Goal: Task Accomplishment & Management: Use online tool/utility

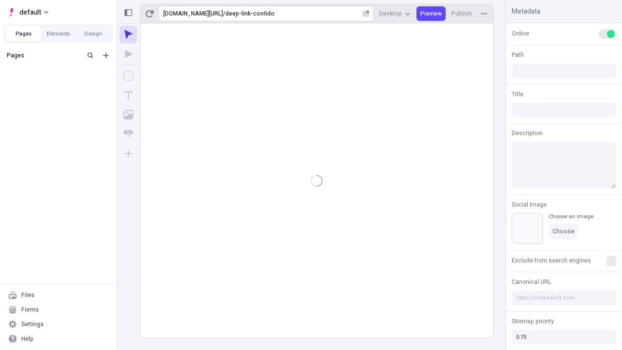
type input "/deep-link-confido"
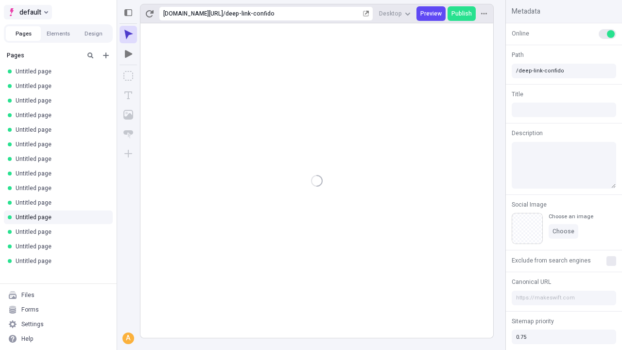
click at [27, 12] on span "default" at bounding box center [30, 12] width 22 height 12
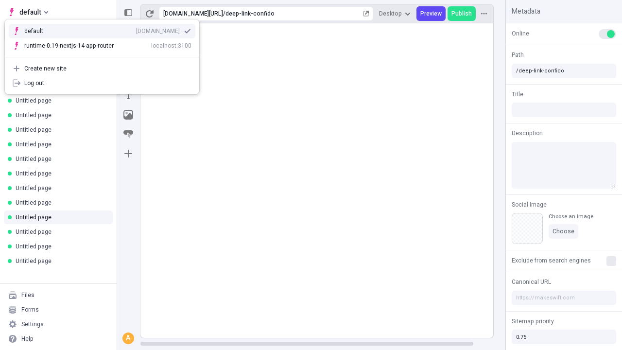
click at [136, 29] on div "[DOMAIN_NAME]" at bounding box center [158, 31] width 44 height 8
click at [106, 55] on icon "Add new" at bounding box center [106, 55] width 6 height 6
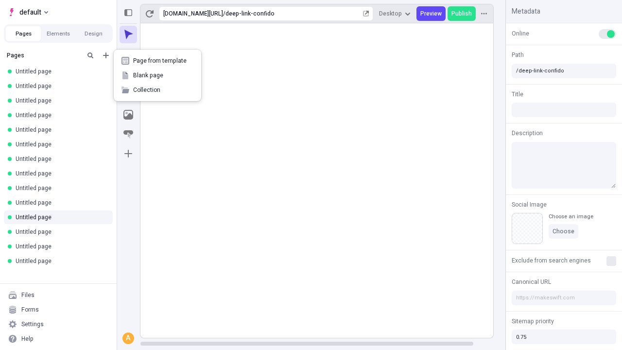
click at [157, 75] on span "Blank page" at bounding box center [163, 75] width 60 height 8
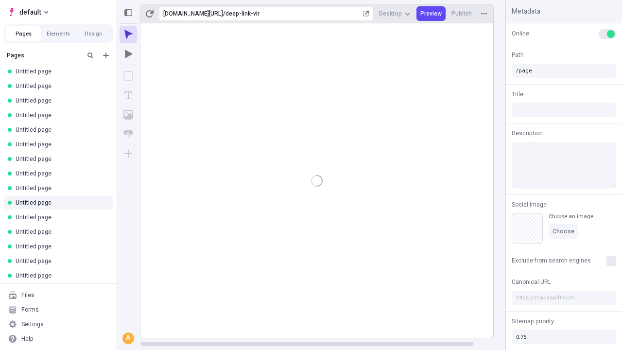
type input "/deep-link-vir"
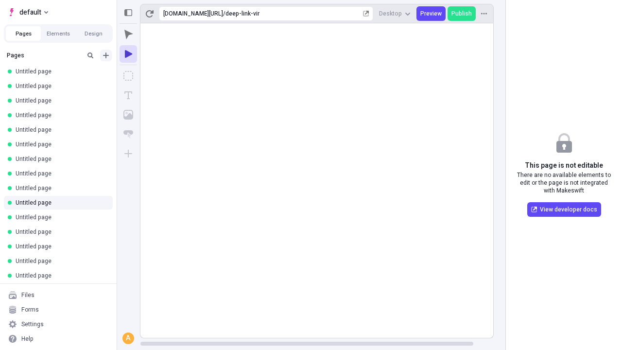
click at [106, 55] on icon "Add new" at bounding box center [106, 55] width 6 height 6
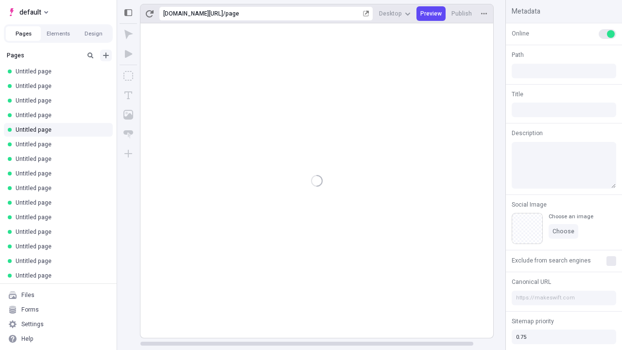
type input "/page"
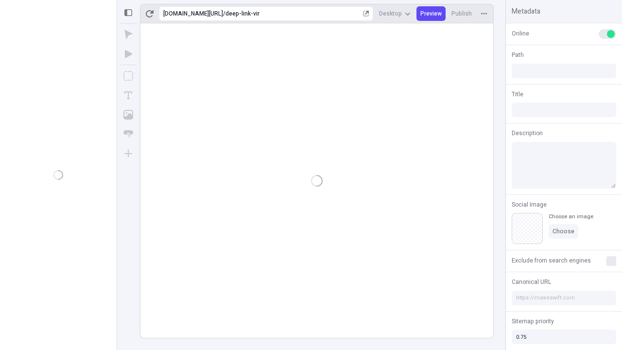
type input "/deep-link-vir"
